Goal: Check status: Check status

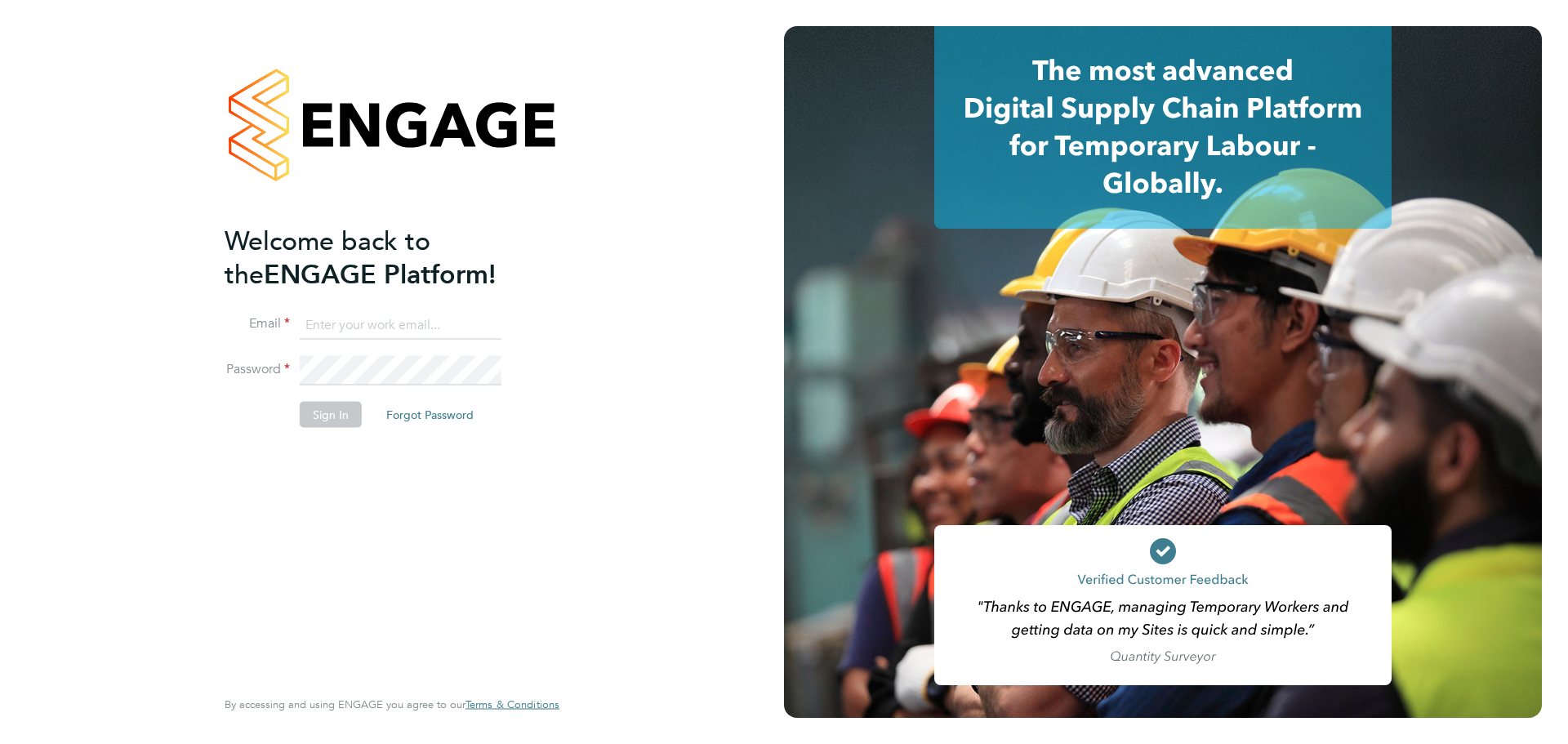
type input "[PERSON_NAME][EMAIL_ADDRESS][DOMAIN_NAME]"
click at [340, 415] on button "Sign In" at bounding box center [330, 415] width 62 height 26
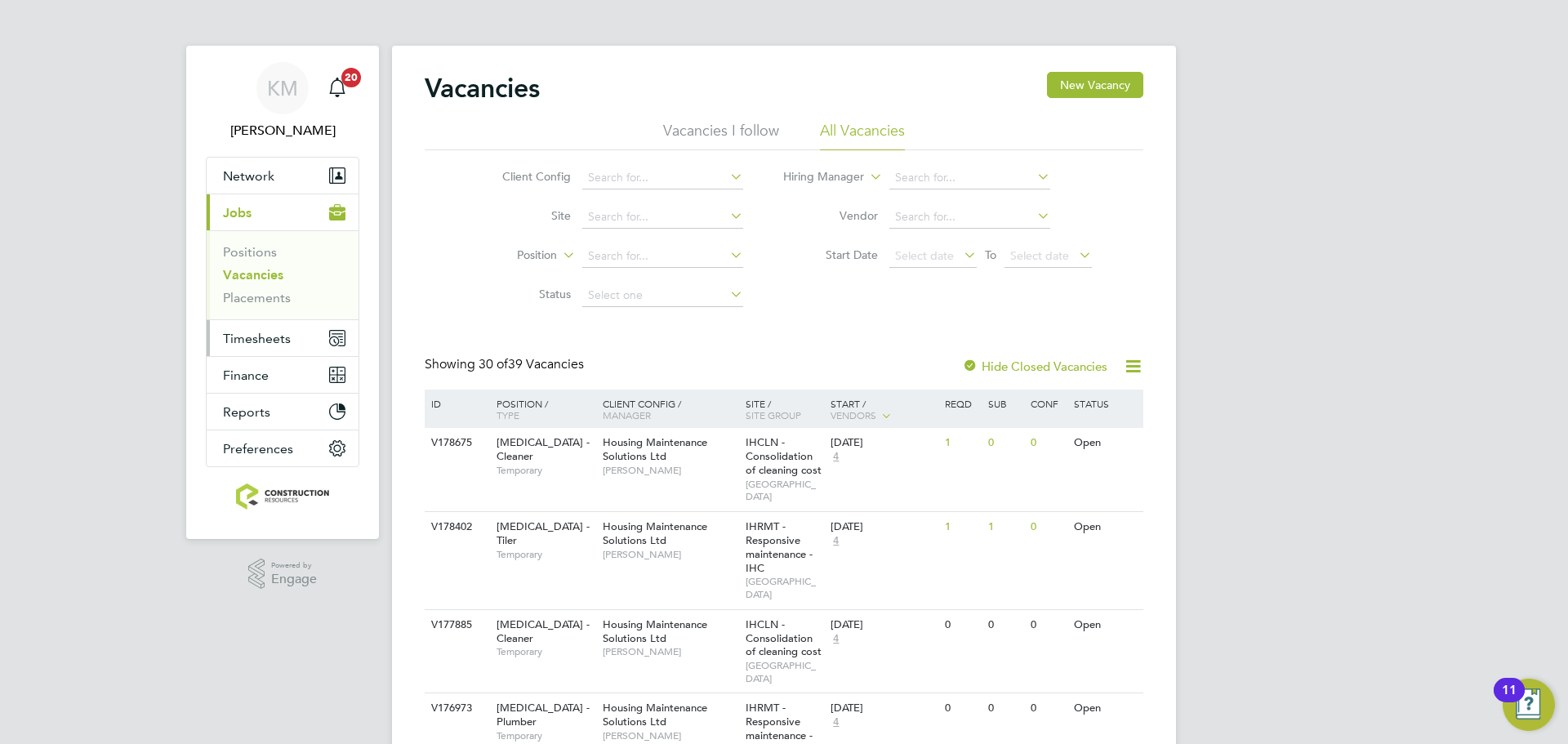
click at [261, 333] on span "Timesheets" at bounding box center [257, 337] width 68 height 15
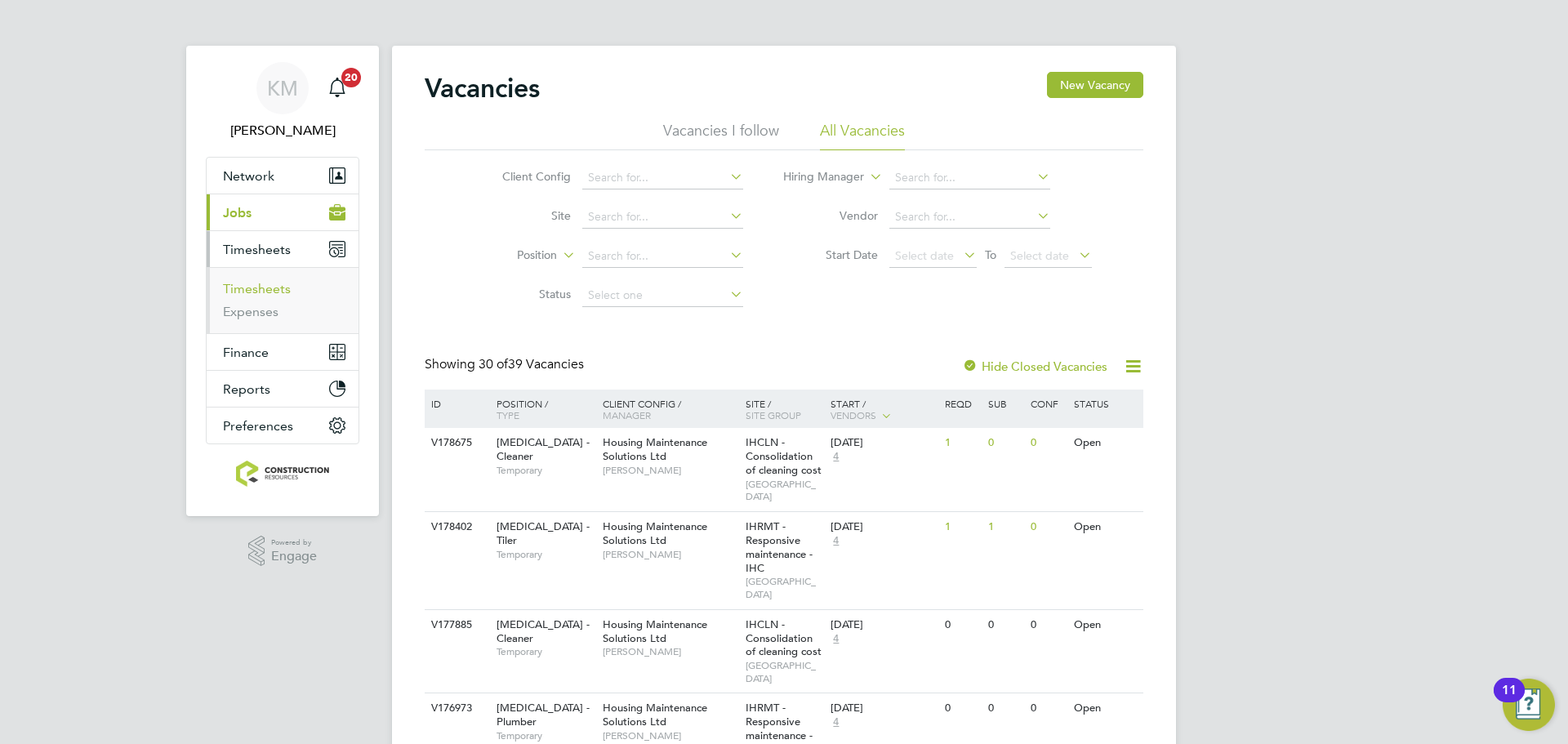
click at [267, 290] on link "Timesheets" at bounding box center [257, 288] width 68 height 15
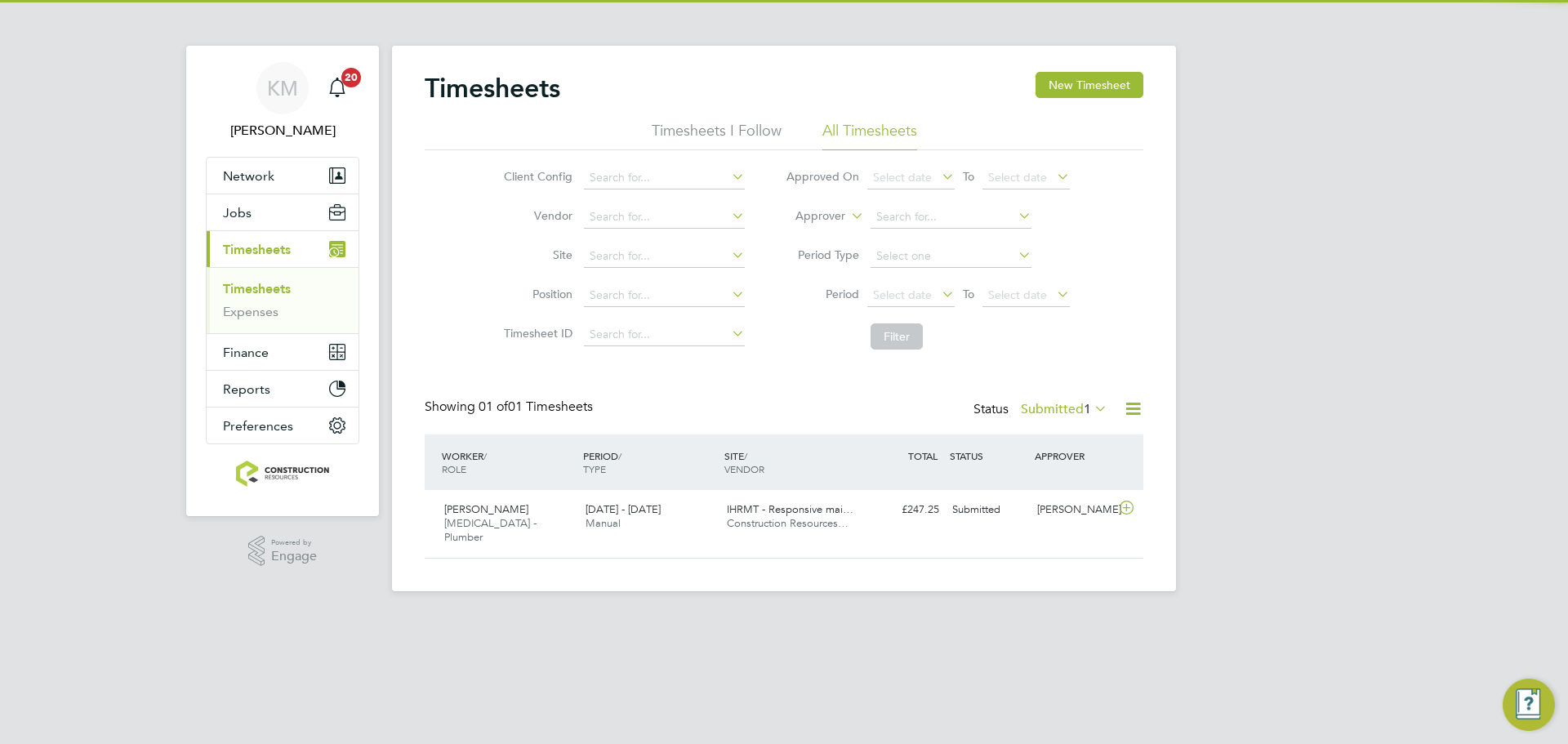
scroll to position [41, 142]
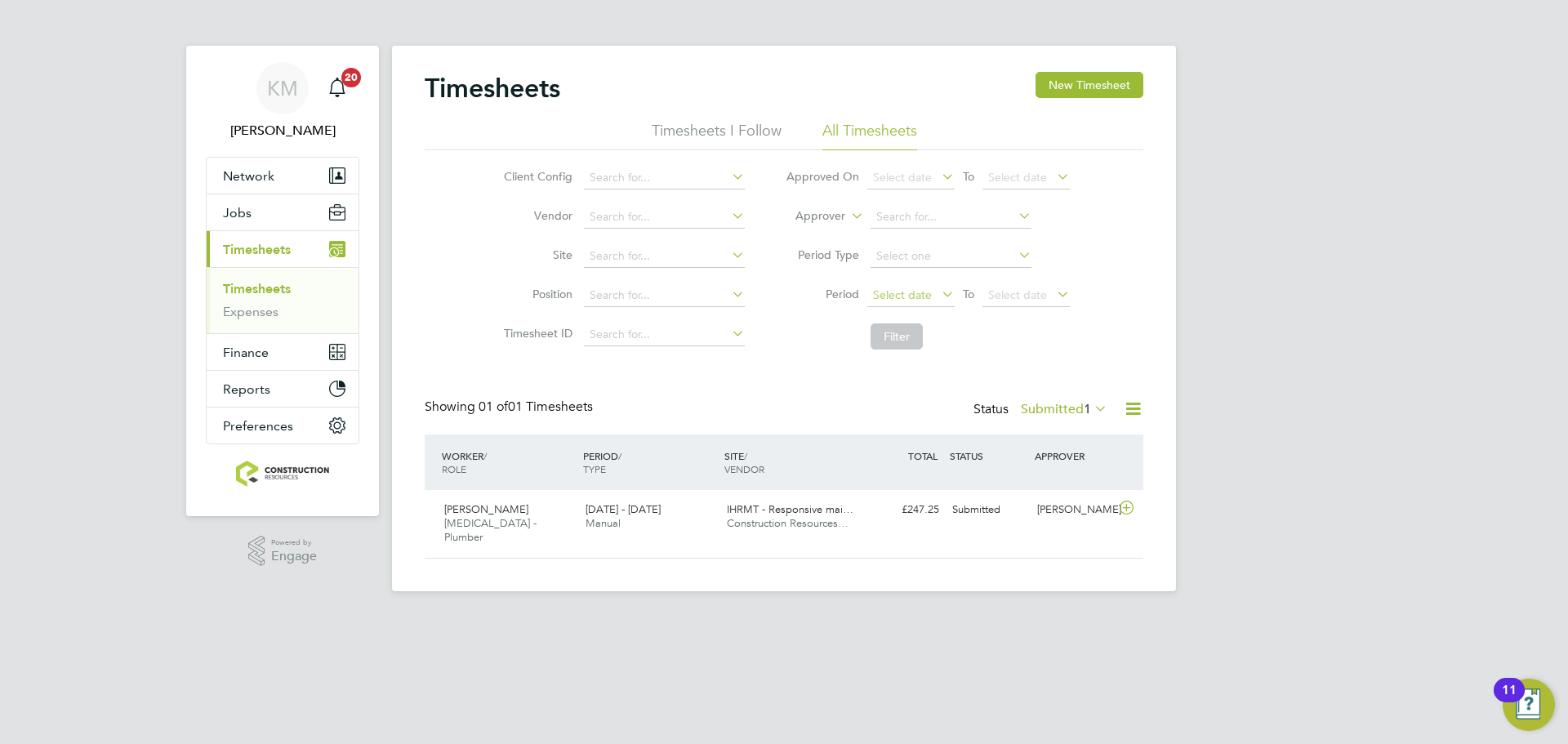
click at [881, 290] on span "Select date" at bounding box center [903, 294] width 59 height 14
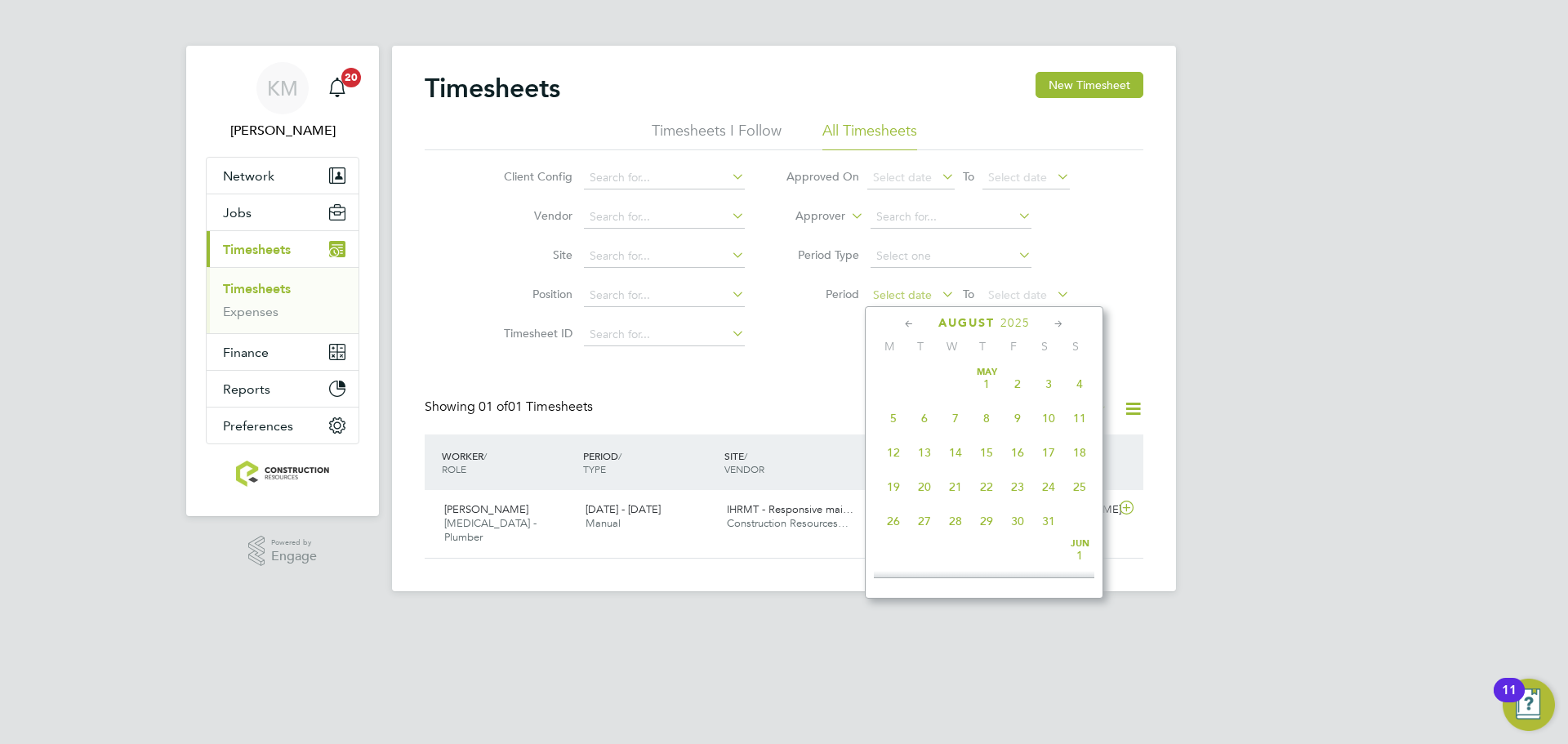
scroll to position [636, 0]
click at [1209, 307] on div "KM Kacy Melton Notifications 20 Applications: Network Team Members Businesses S…" at bounding box center [784, 309] width 1568 height 617
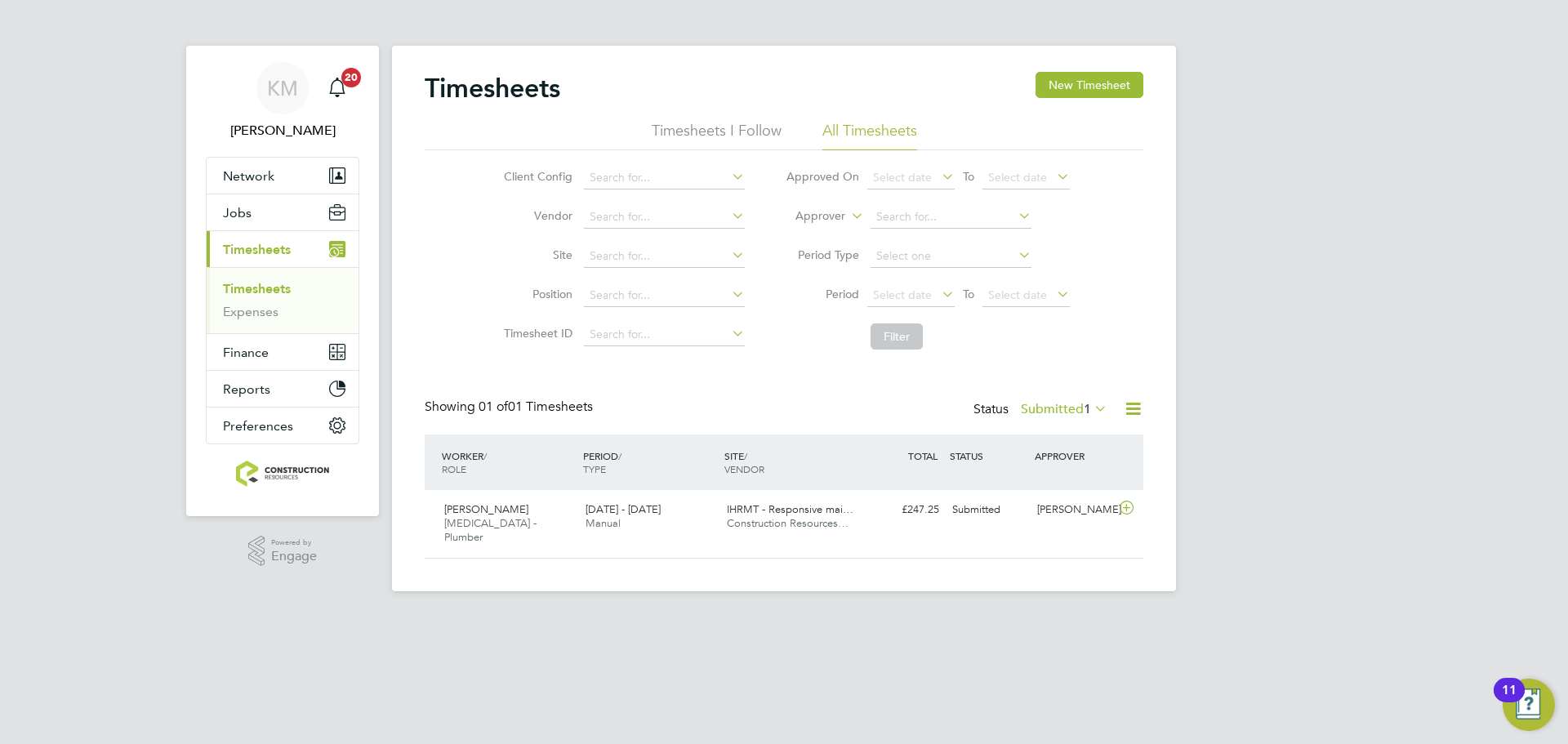
click at [1079, 408] on label "Submitted 1" at bounding box center [1064, 409] width 86 height 16
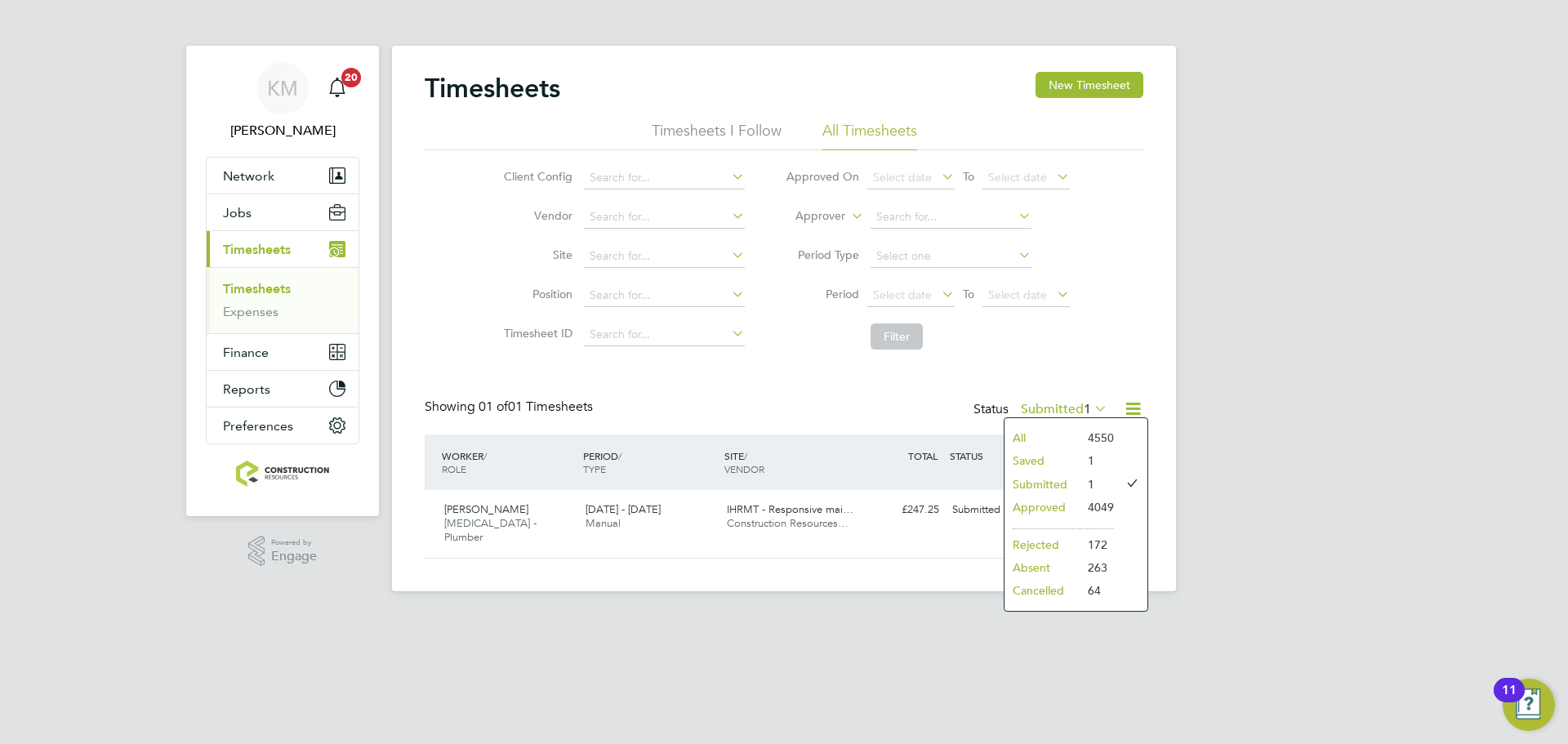
click at [1048, 458] on li "Saved" at bounding box center [1042, 460] width 75 height 22
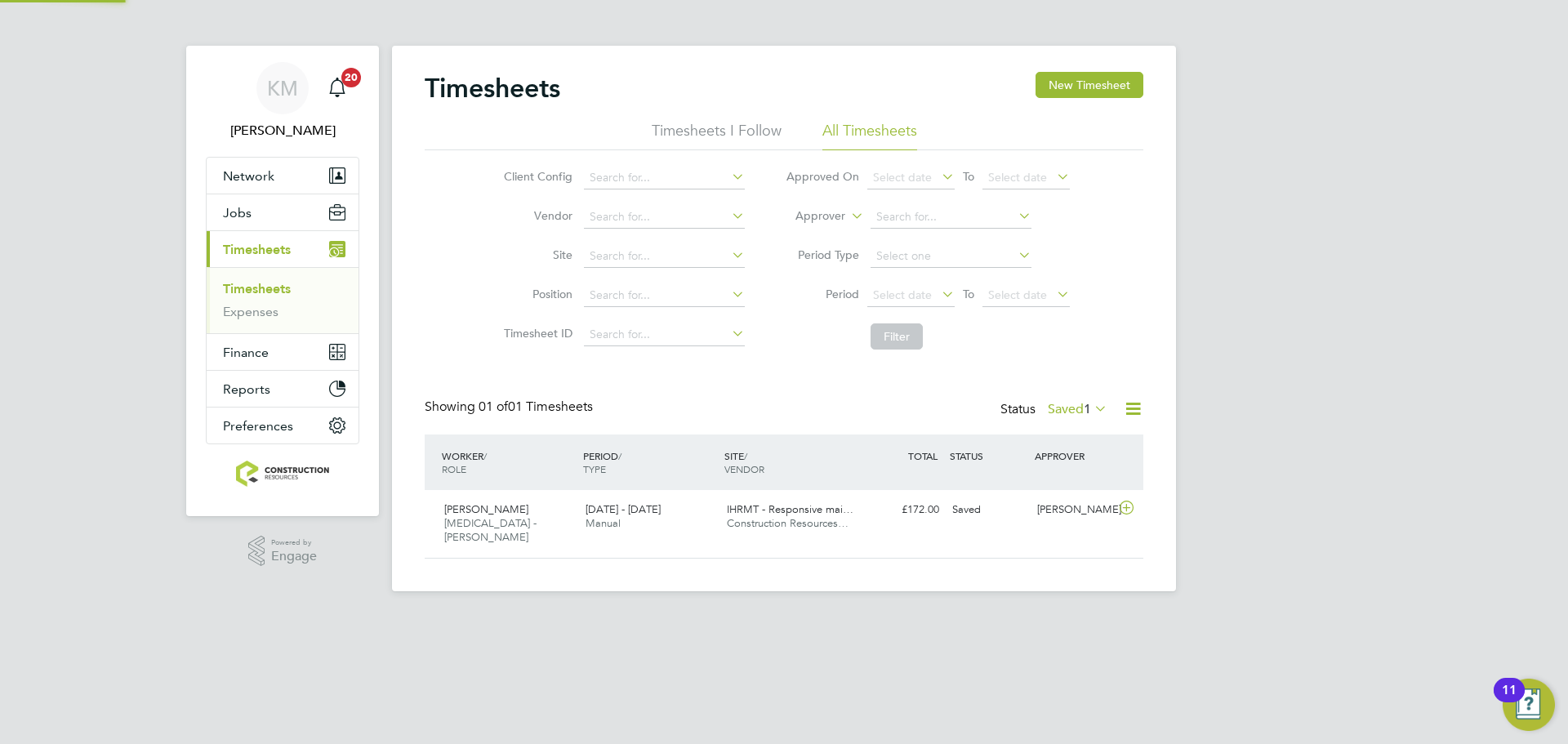
scroll to position [41, 142]
click at [901, 291] on span "Select date" at bounding box center [903, 294] width 59 height 14
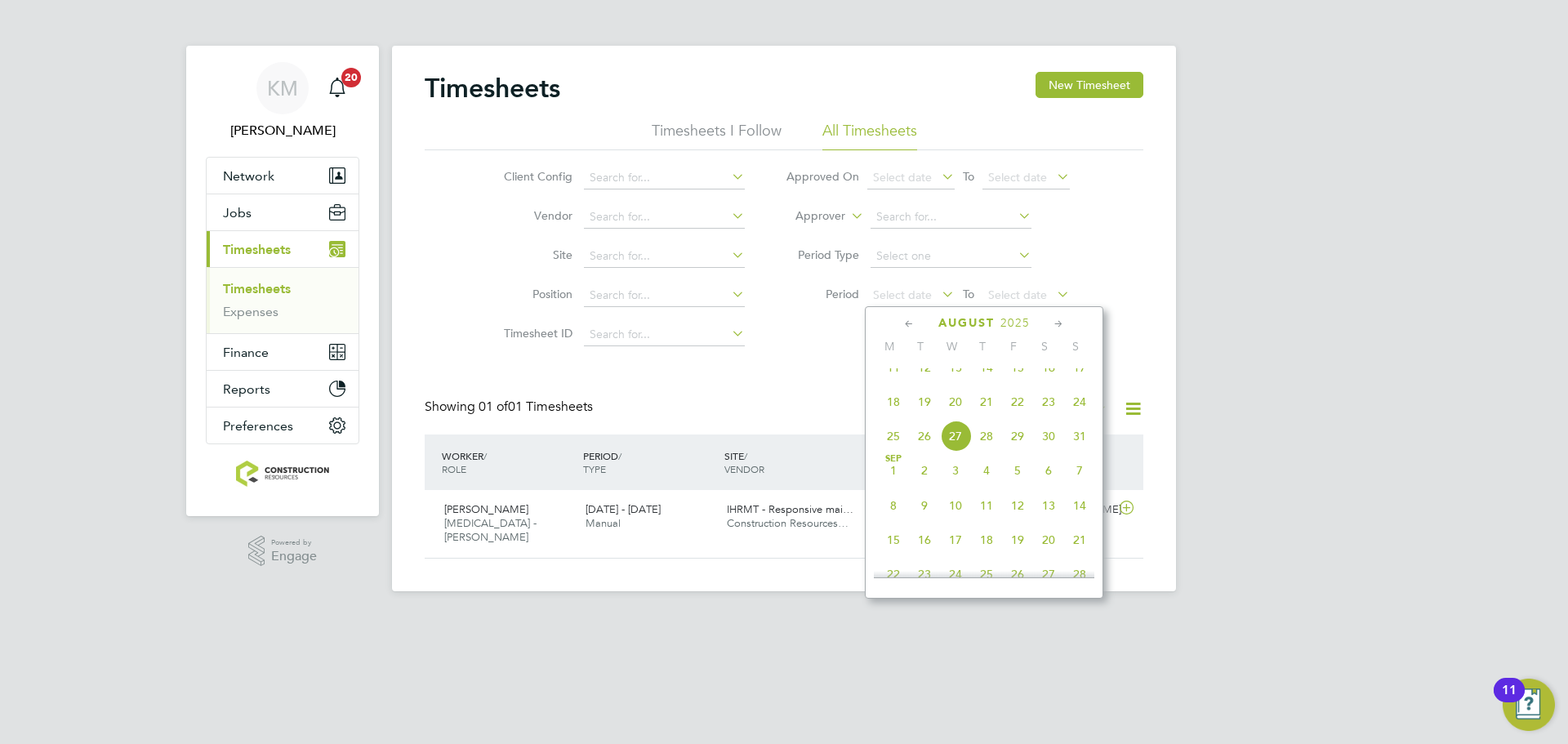
click at [893, 417] on span "18" at bounding box center [893, 401] width 31 height 31
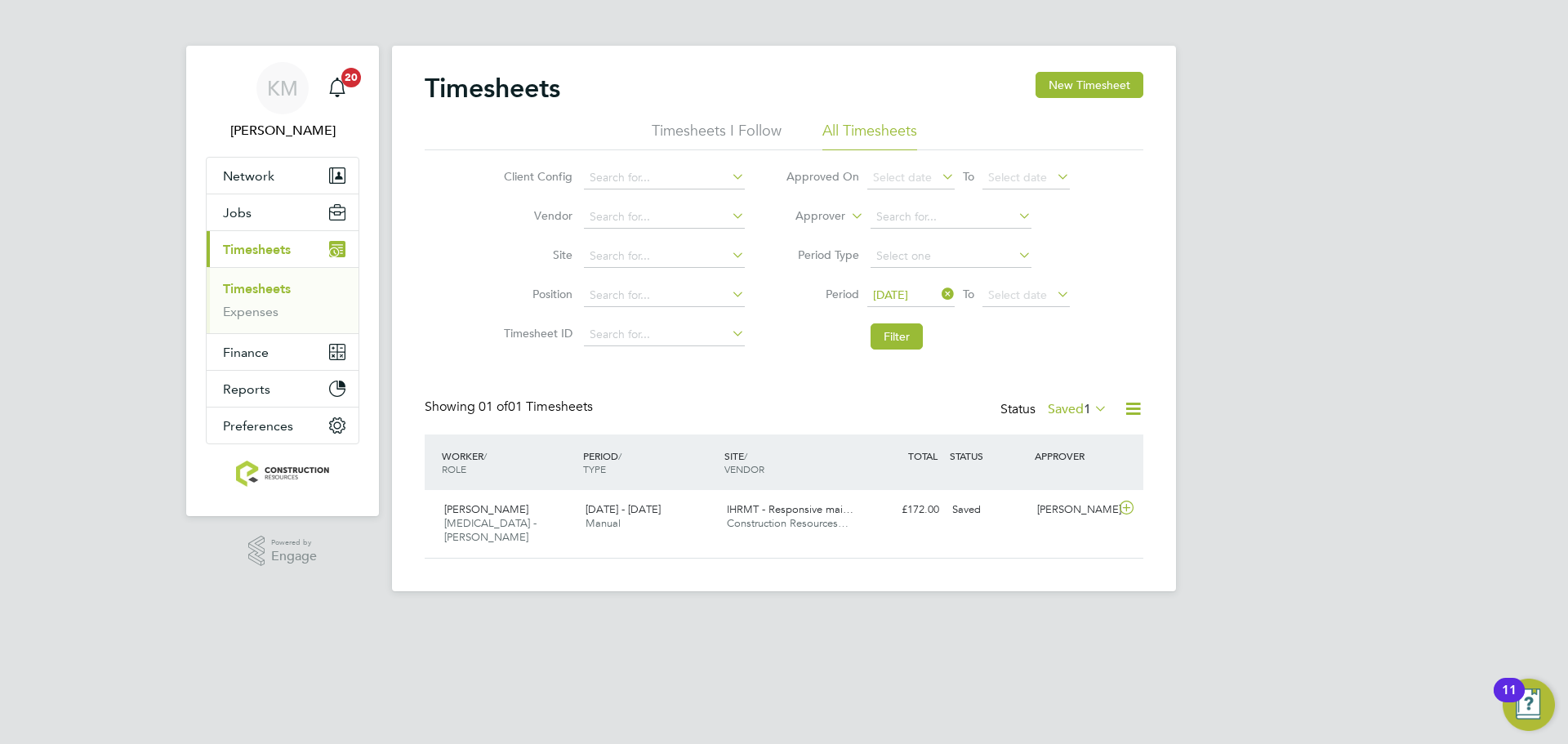
click at [1054, 291] on icon at bounding box center [1054, 293] width 0 height 22
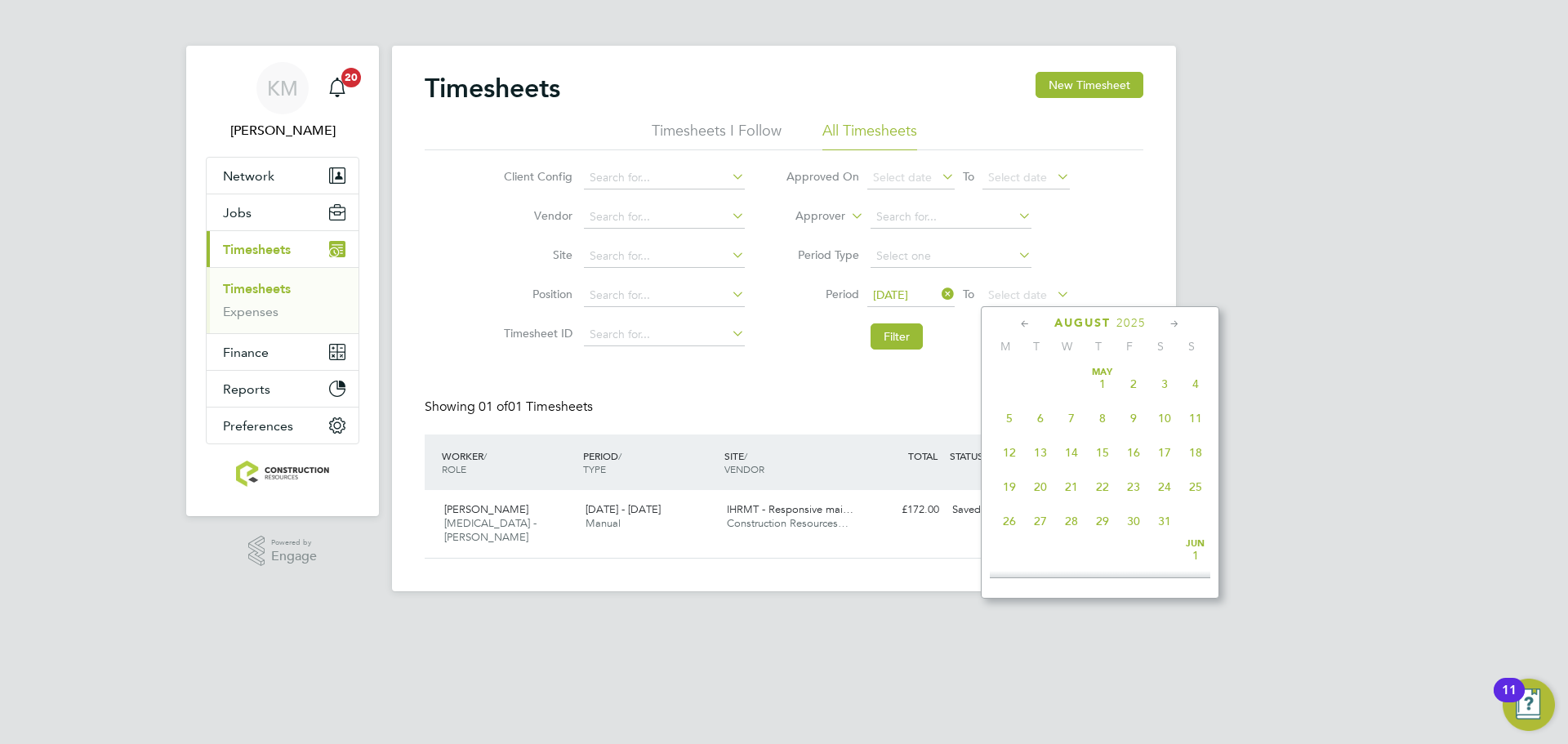
scroll to position [636, 0]
click at [1196, 417] on span "24" at bounding box center [1196, 401] width 31 height 31
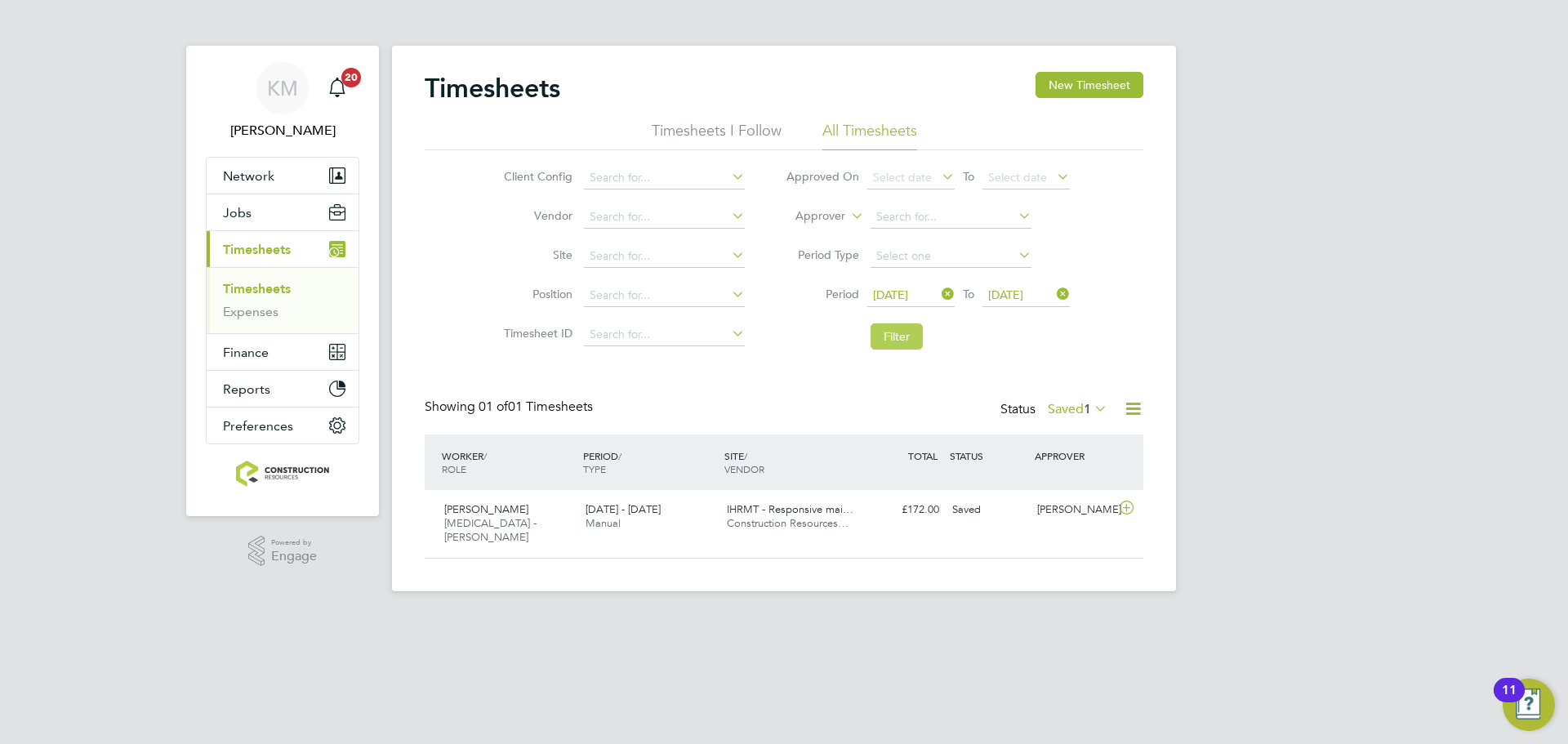
click at [914, 332] on button "Filter" at bounding box center [897, 336] width 52 height 26
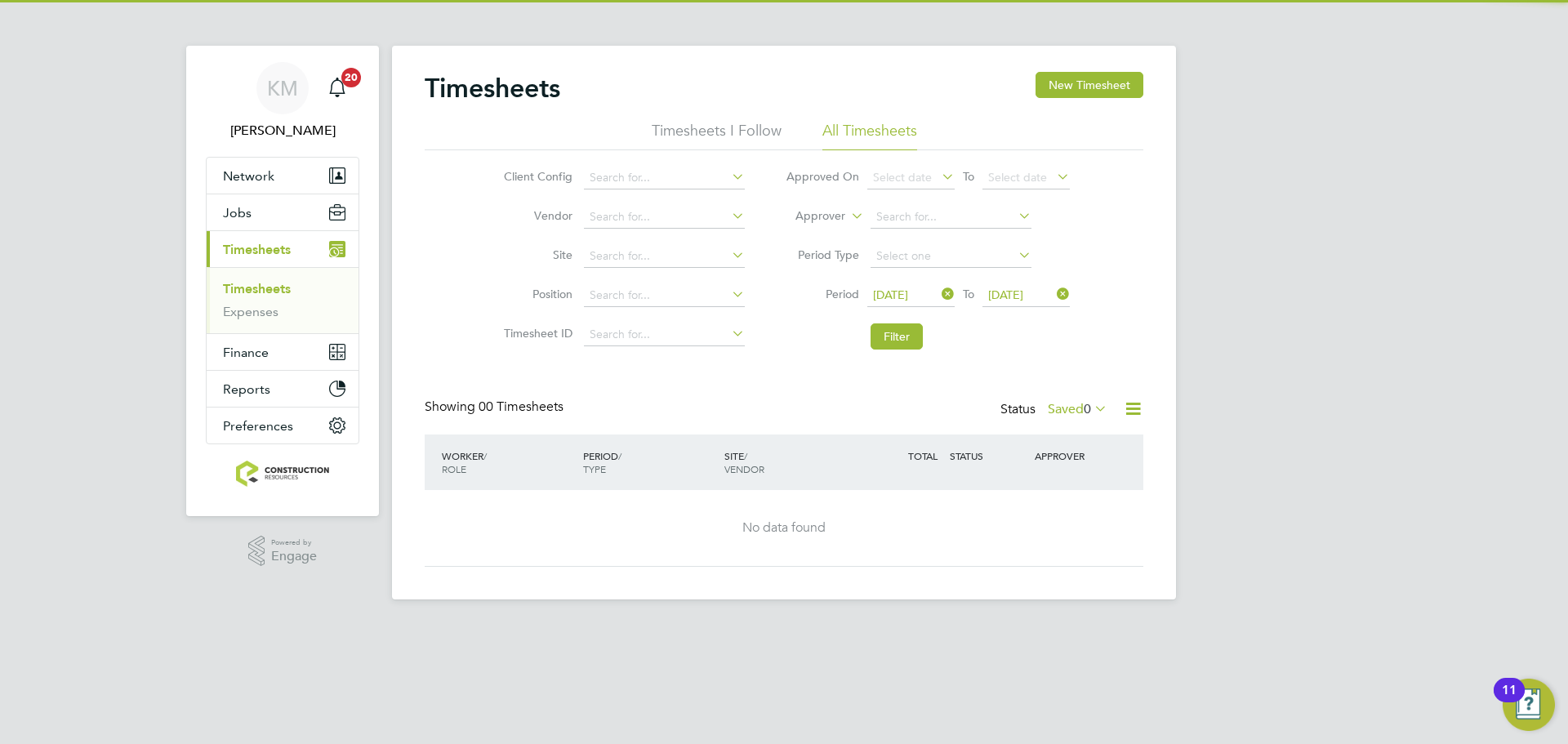
click at [1058, 408] on label "Saved 0" at bounding box center [1077, 409] width 59 height 16
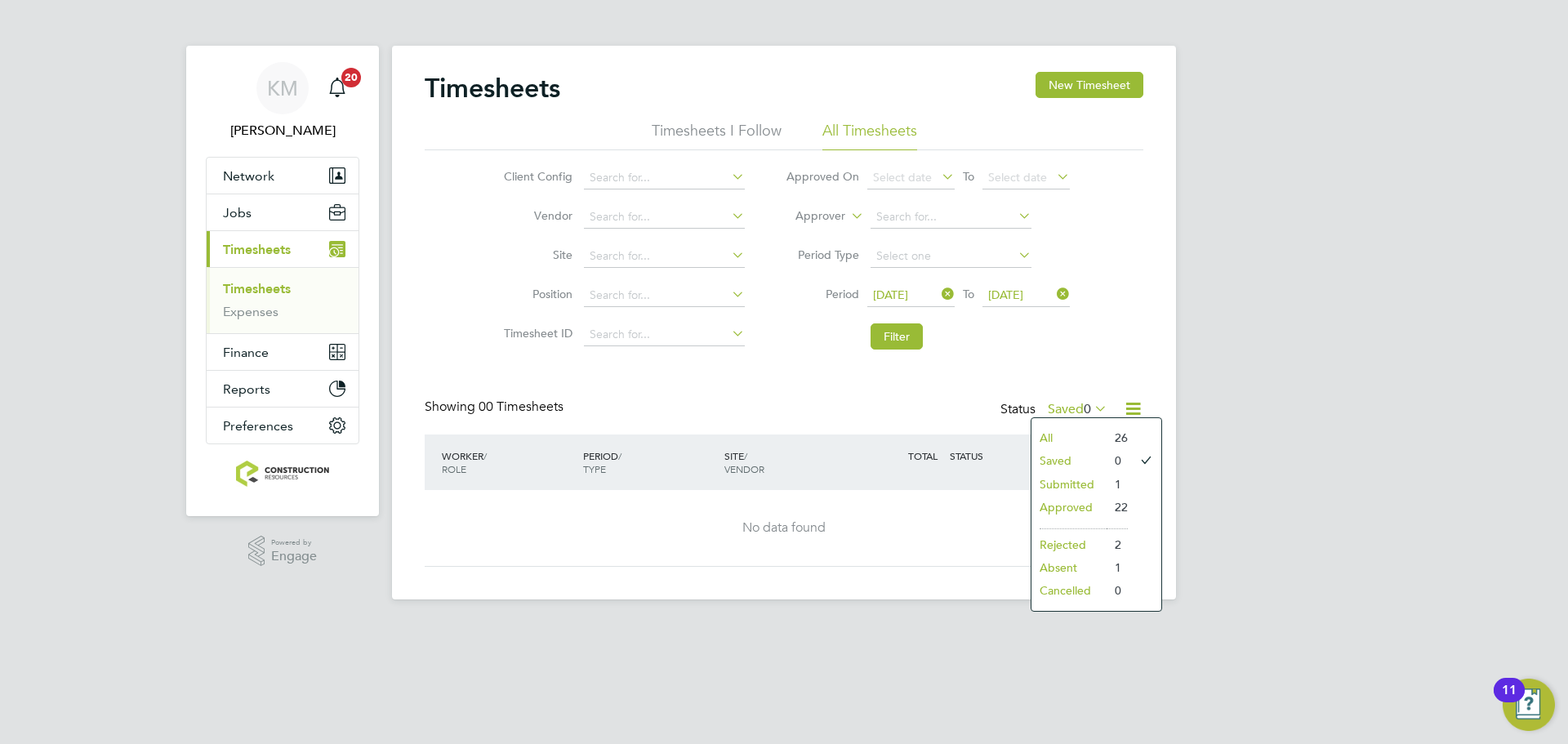
click at [1074, 477] on li "Submitted" at bounding box center [1069, 484] width 75 height 22
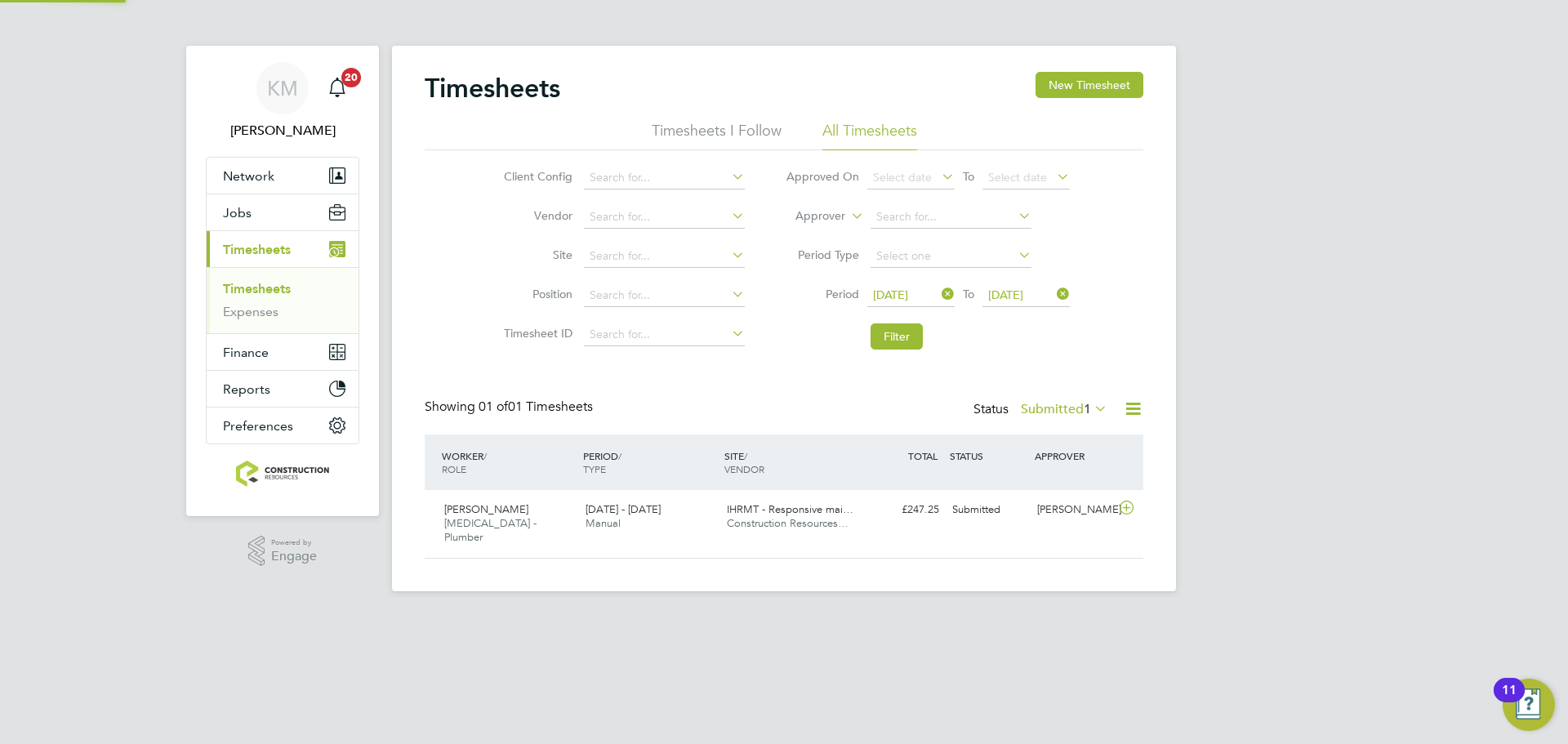
scroll to position [41, 142]
click at [899, 337] on button "Filter" at bounding box center [897, 336] width 52 height 26
click at [888, 336] on button "Filter" at bounding box center [897, 336] width 52 height 26
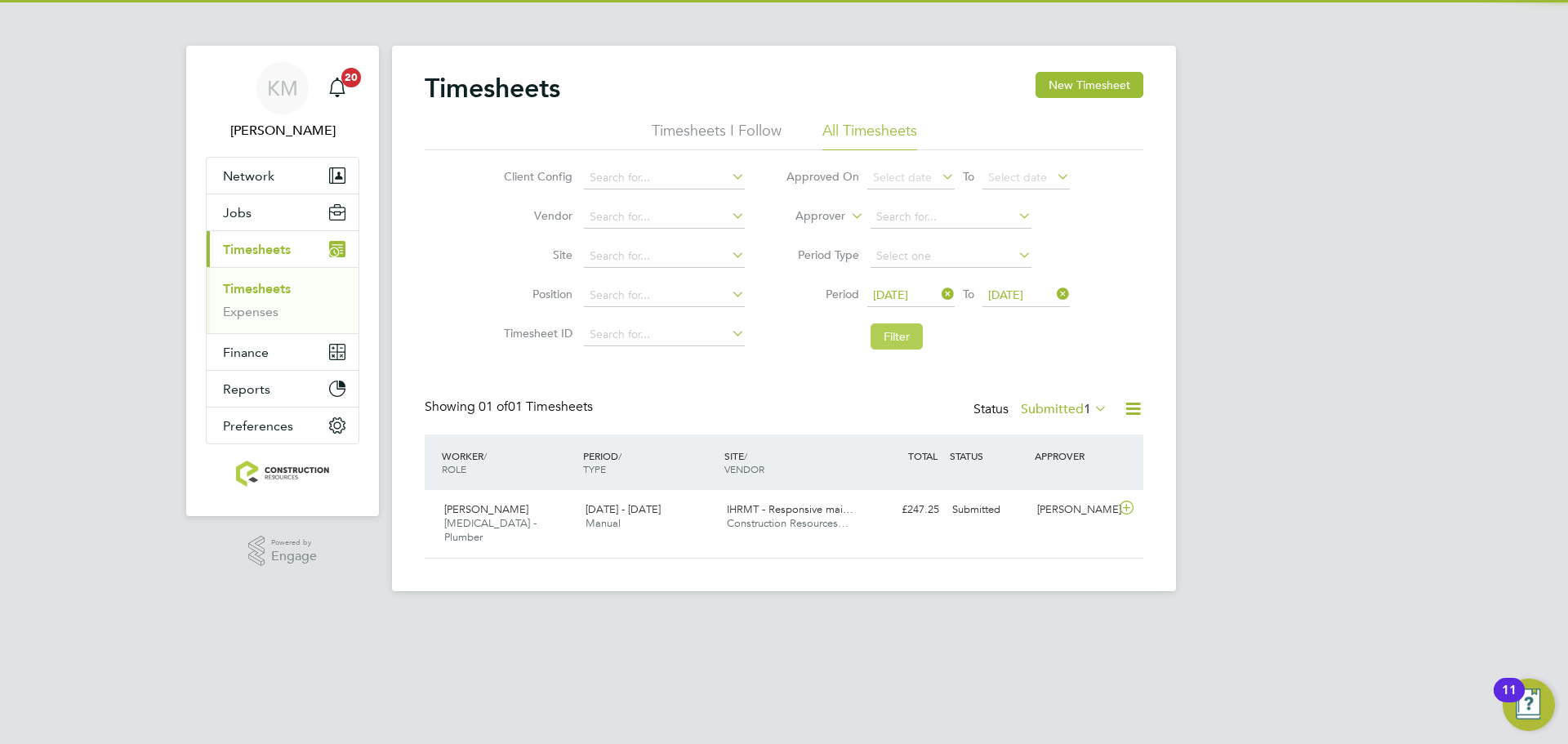
click at [888, 336] on button "Filter" at bounding box center [897, 336] width 52 height 26
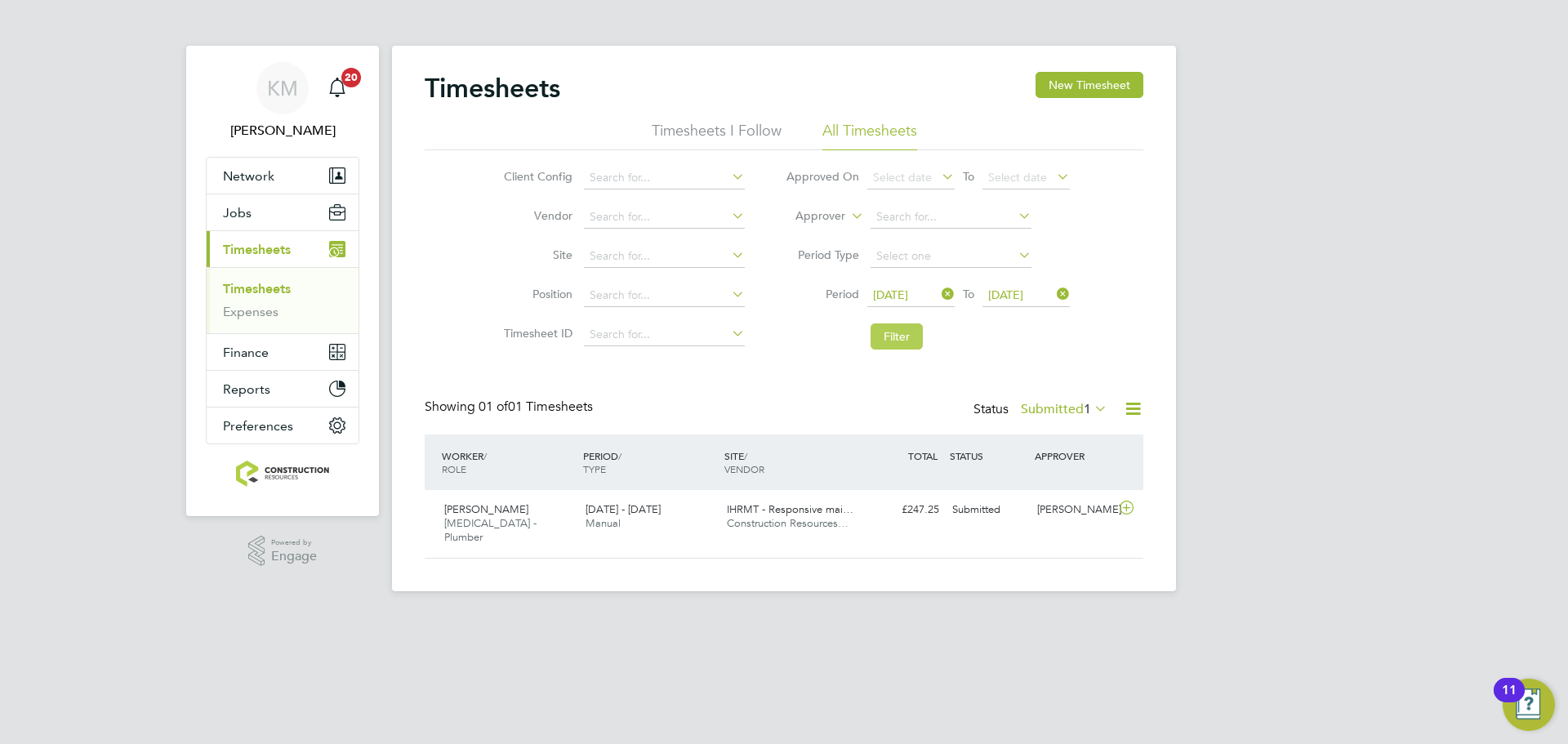
click at [893, 345] on button "Filter" at bounding box center [897, 336] width 52 height 26
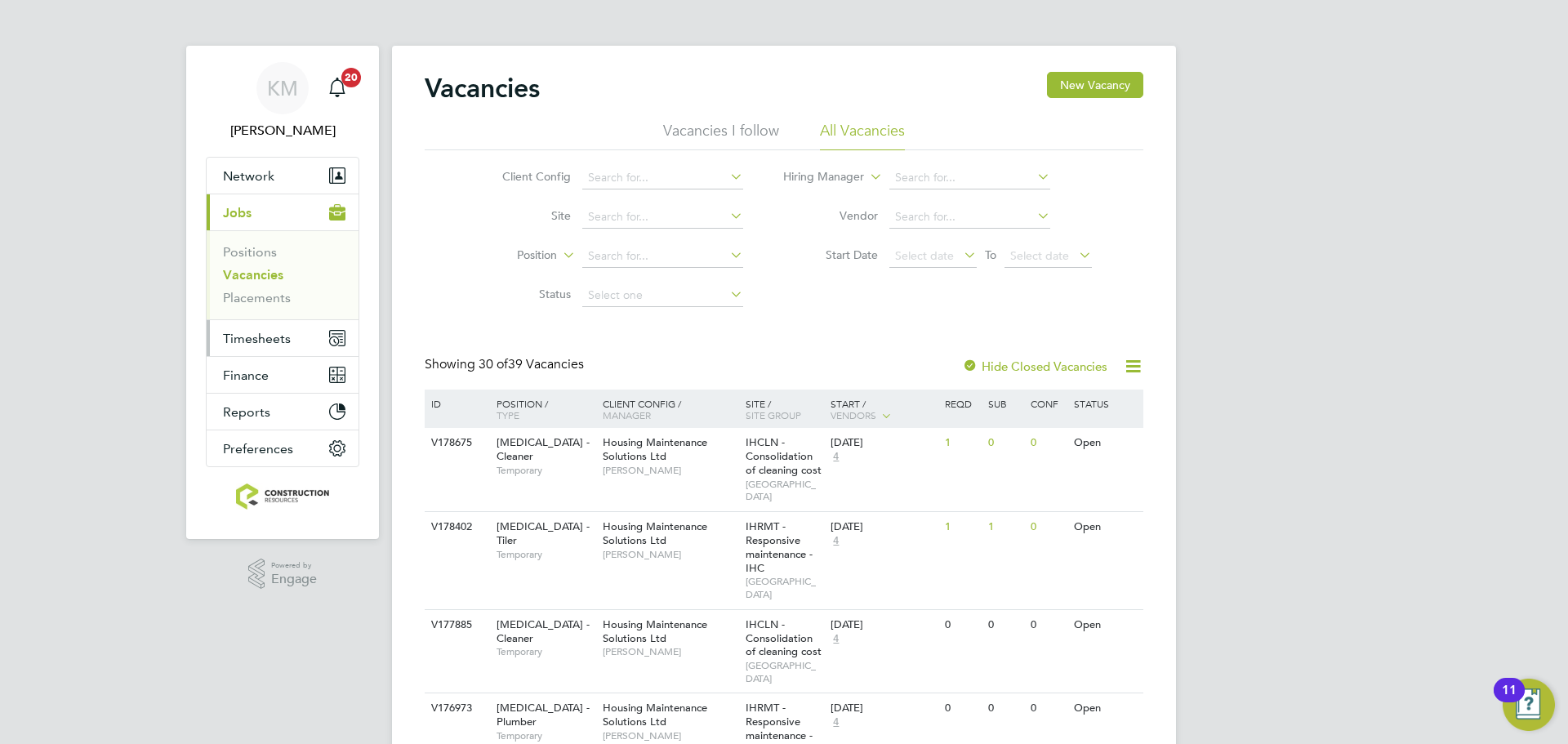
click at [218, 340] on button "Timesheets" at bounding box center [282, 338] width 152 height 36
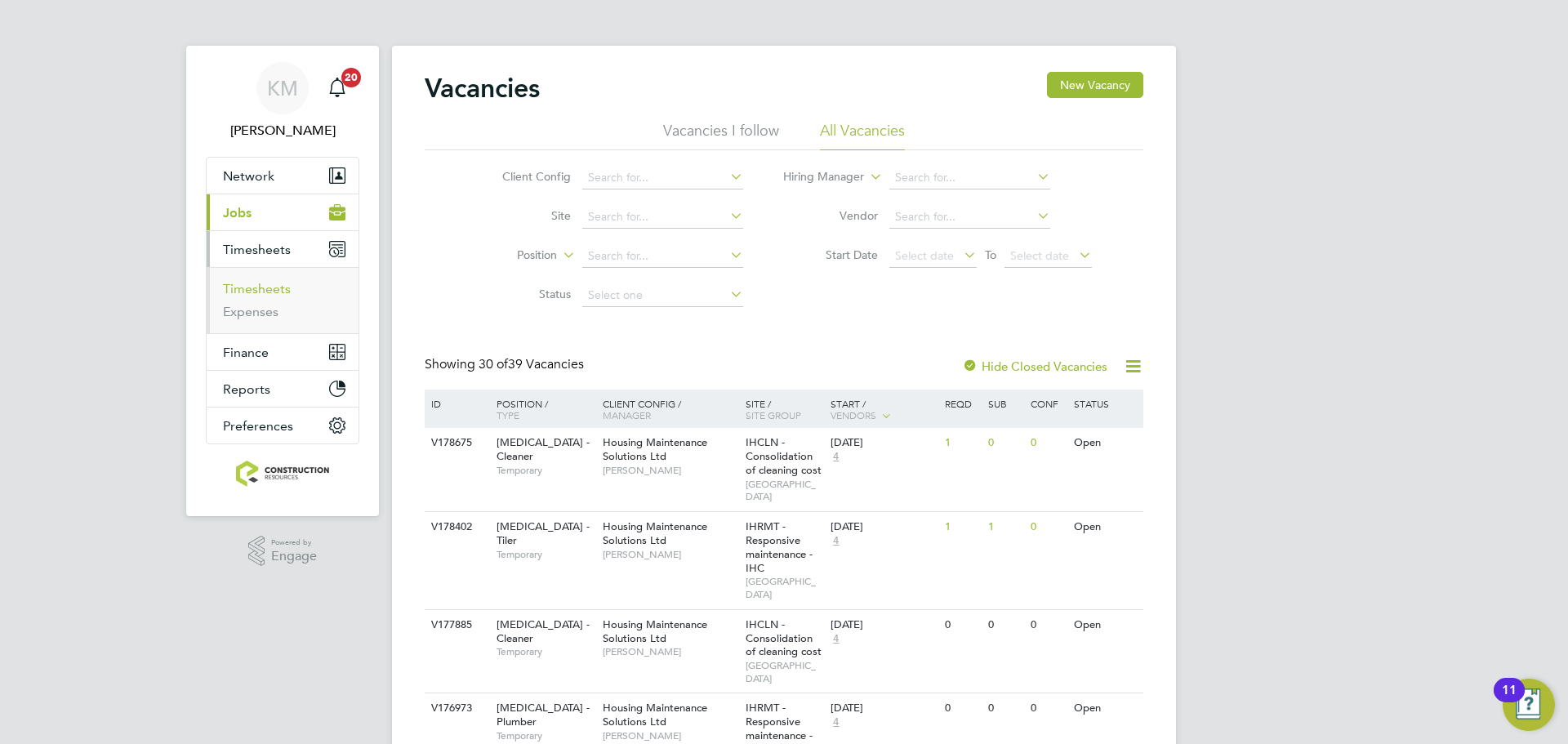
click at [272, 293] on link "Timesheets" at bounding box center [257, 288] width 68 height 15
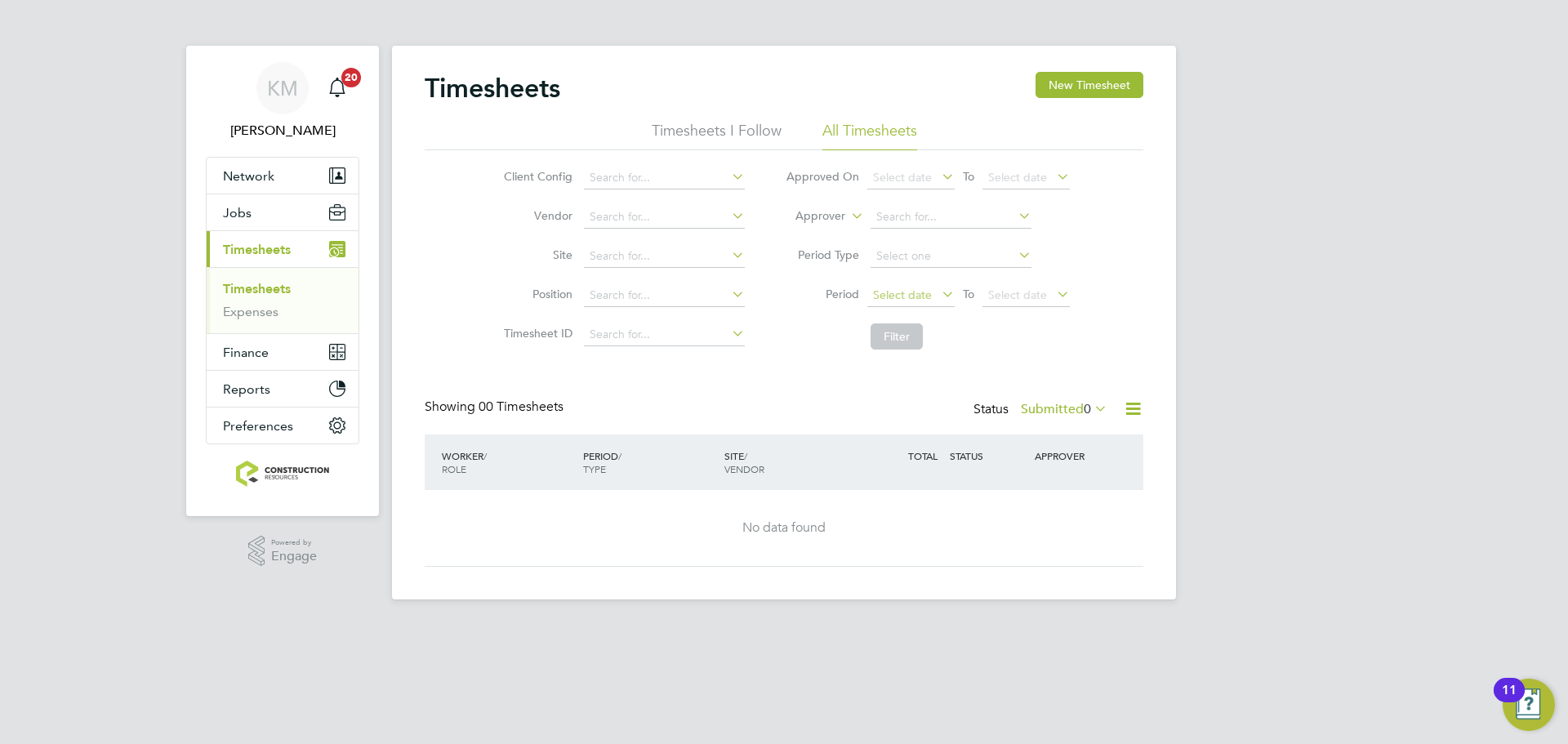
click at [918, 294] on span "Select date" at bounding box center [903, 294] width 59 height 14
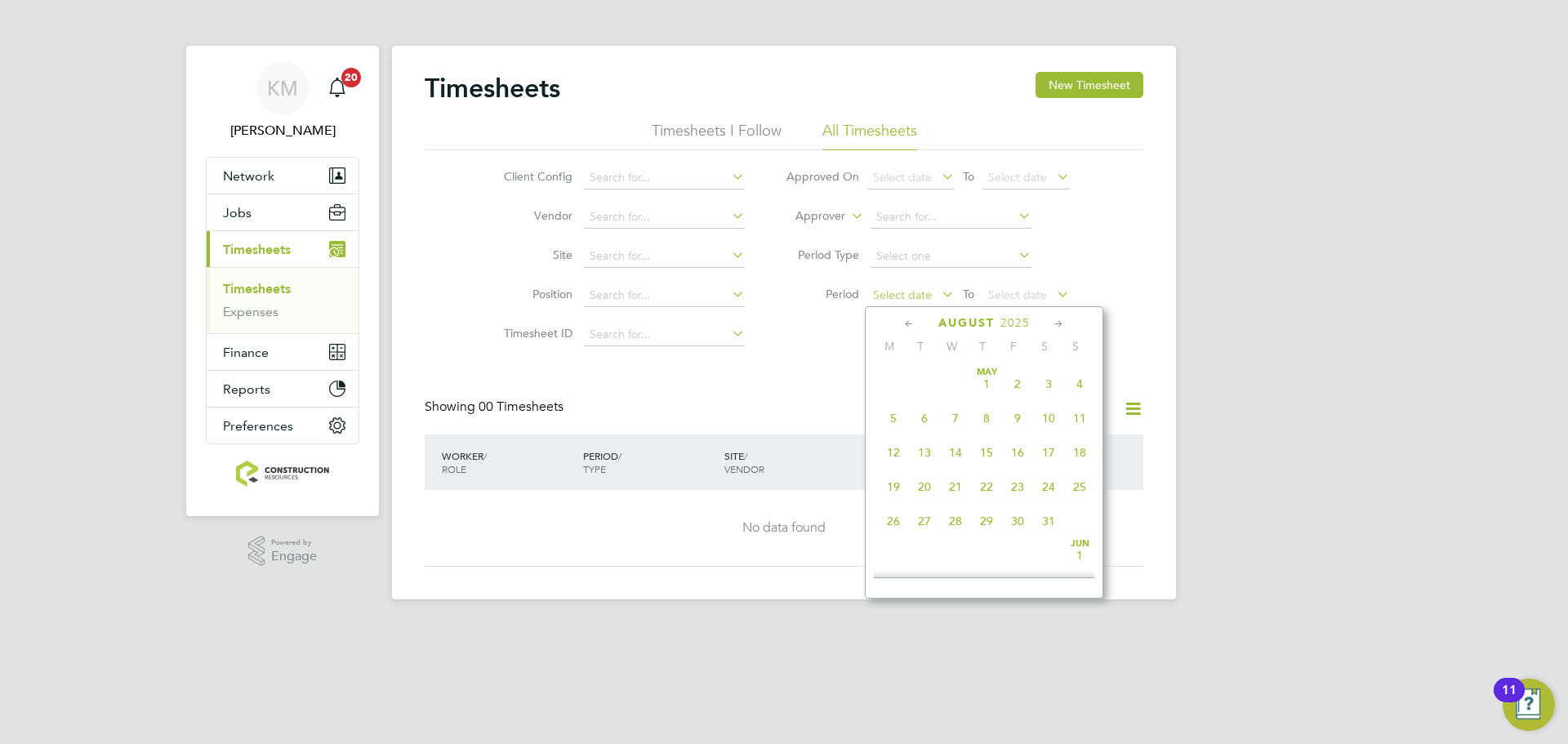
scroll to position [636, 0]
click at [891, 414] on span "18" at bounding box center [893, 401] width 31 height 31
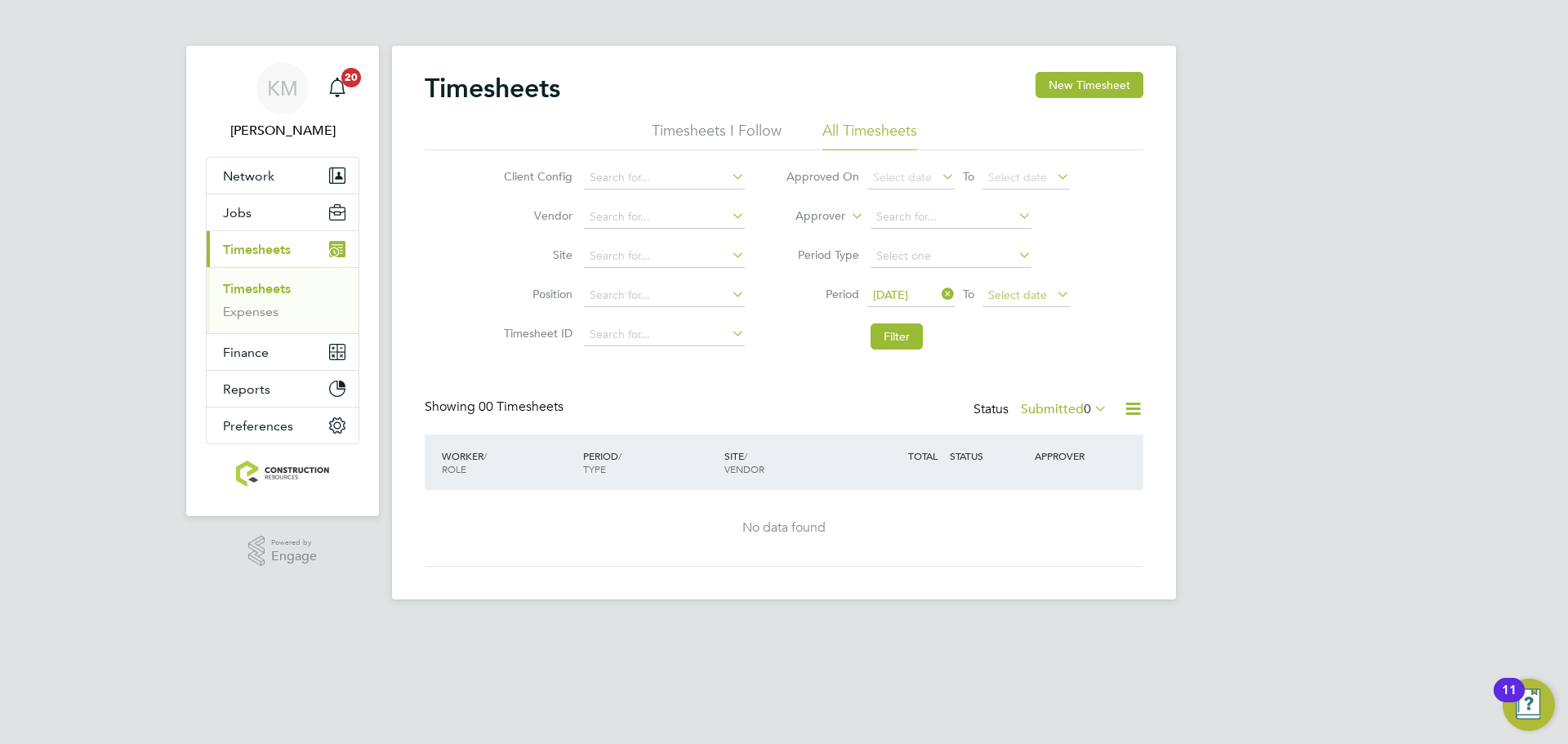
click at [1045, 285] on span "Select date" at bounding box center [1025, 296] width 87 height 22
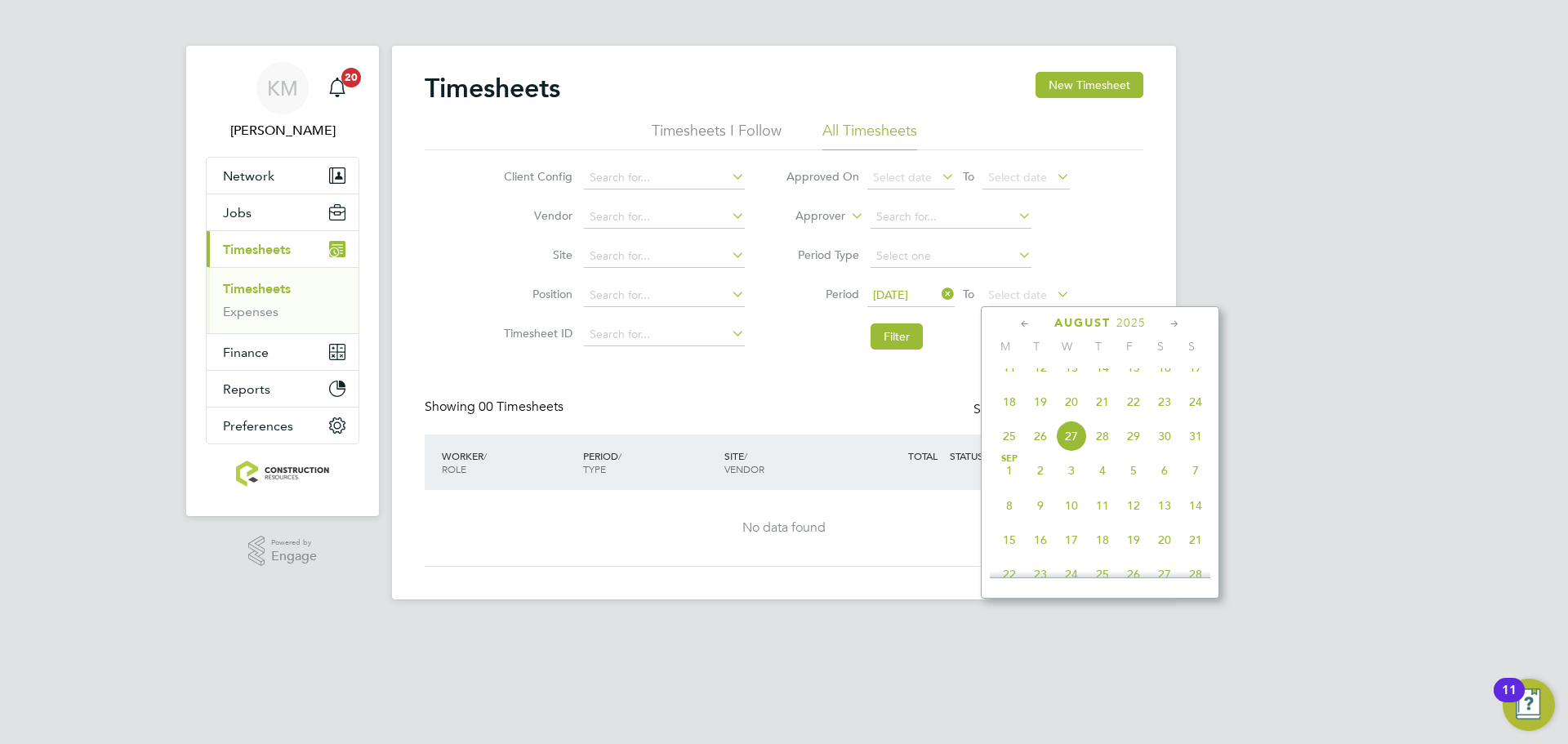
click at [1192, 417] on span "24" at bounding box center [1196, 401] width 31 height 31
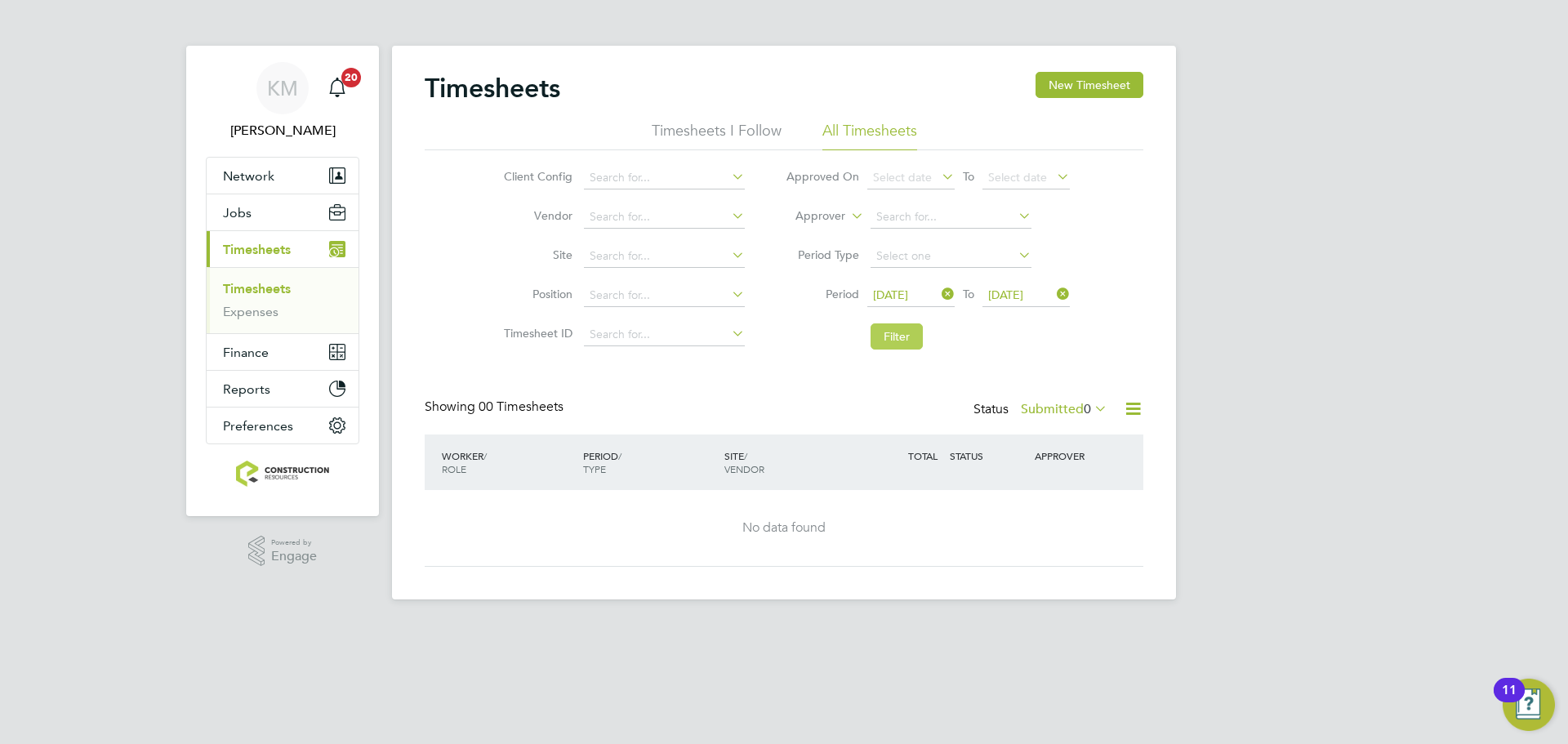
click at [898, 336] on button "Filter" at bounding box center [897, 336] width 52 height 26
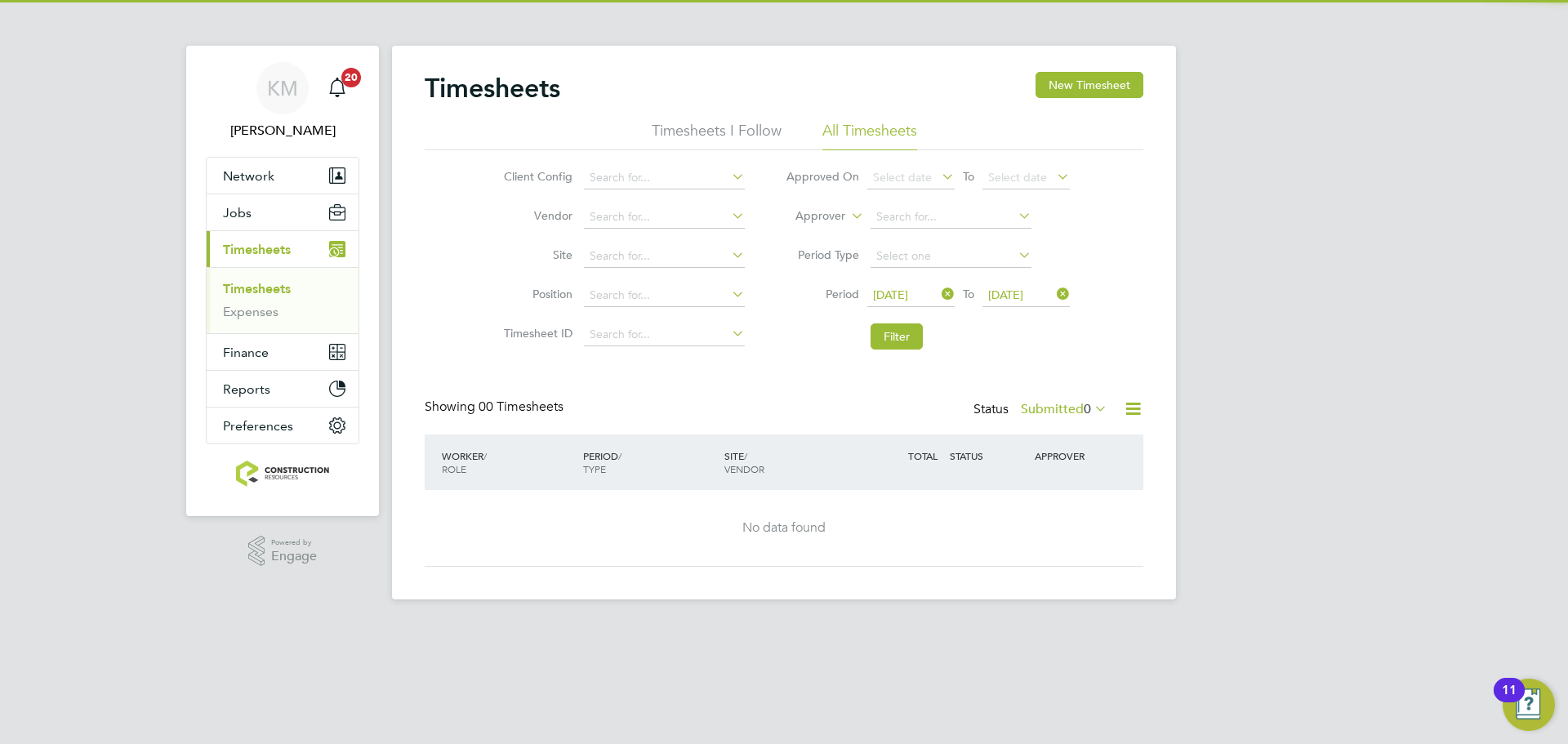
click at [1083, 403] on span "0" at bounding box center [1087, 409] width 7 height 16
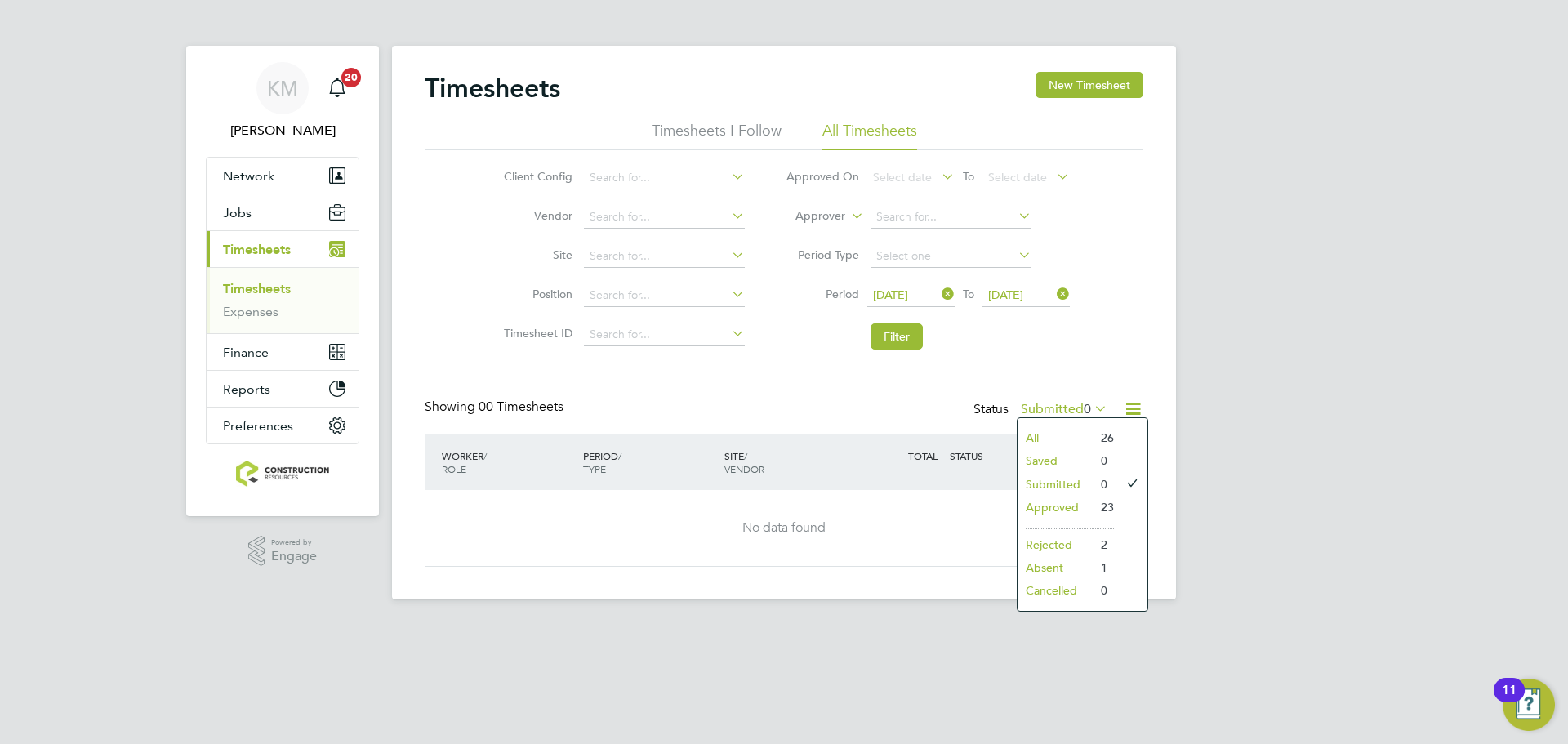
click at [1072, 498] on li "Approved" at bounding box center [1056, 506] width 75 height 22
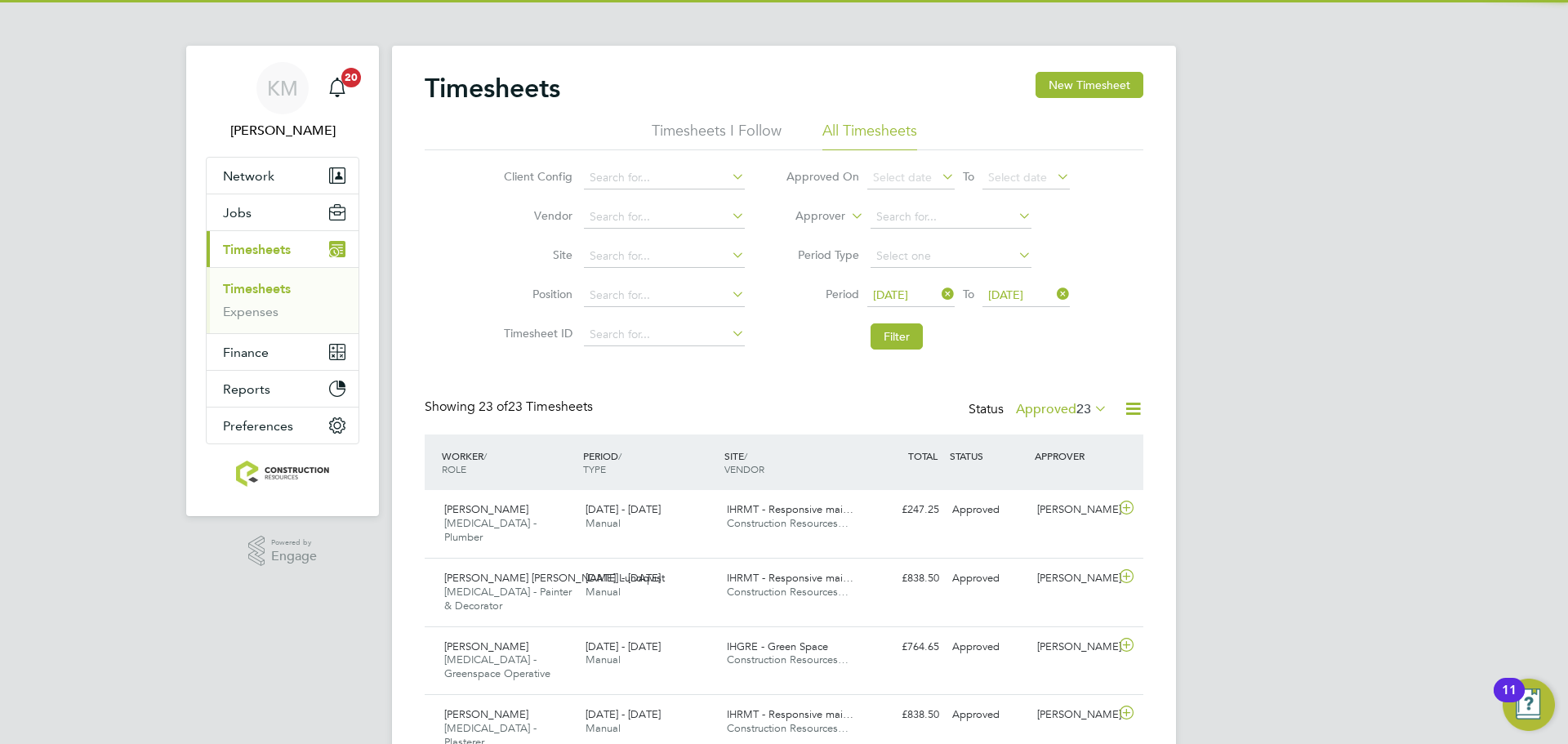
scroll to position [0, 0]
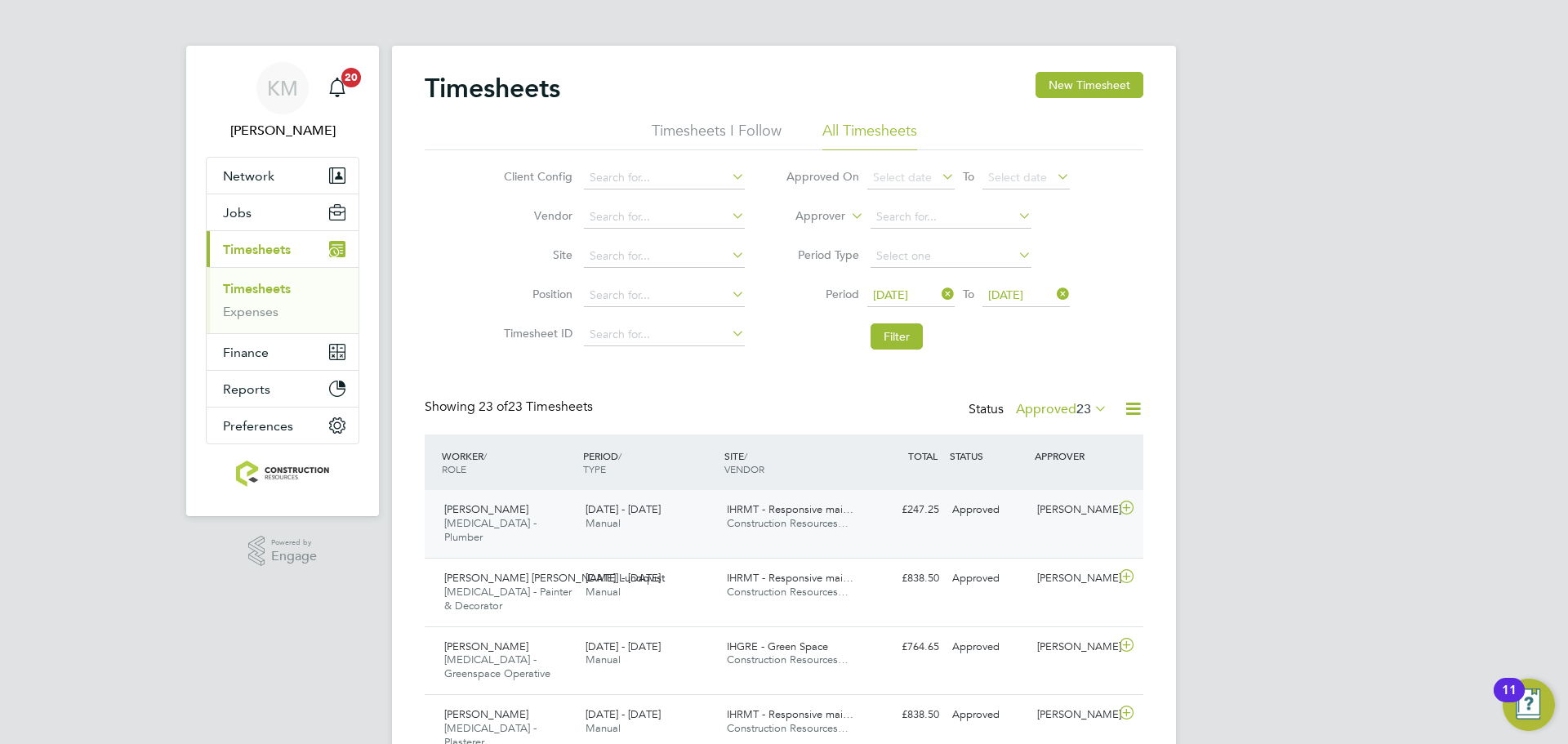
click at [822, 503] on span "IHRMT - Responsive mai…" at bounding box center [790, 509] width 127 height 13
